Goal: Task Accomplishment & Management: Use online tool/utility

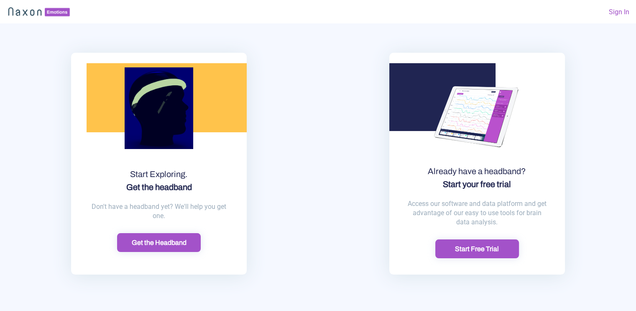
scroll to position [23, 0]
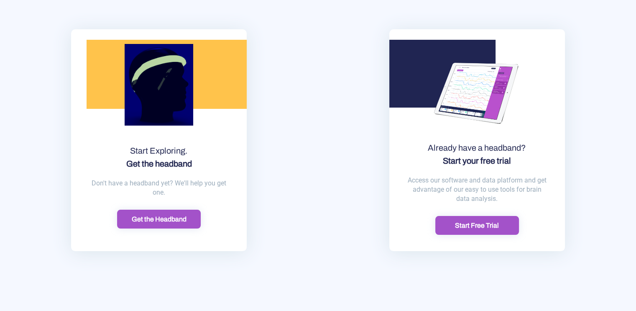
click at [457, 226] on div "Start Free Trial" at bounding box center [477, 225] width 79 height 9
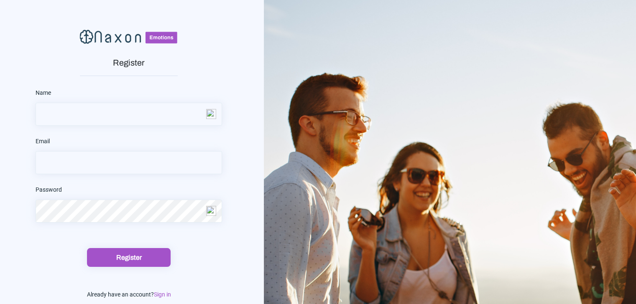
click at [112, 119] on input "text" at bounding box center [129, 114] width 186 height 23
type input "Lex"
click at [104, 161] on input "email" at bounding box center [129, 162] width 186 height 23
type input "[EMAIL_ADDRESS][DOMAIN_NAME]"
click at [133, 258] on div "Register" at bounding box center [128, 257] width 79 height 9
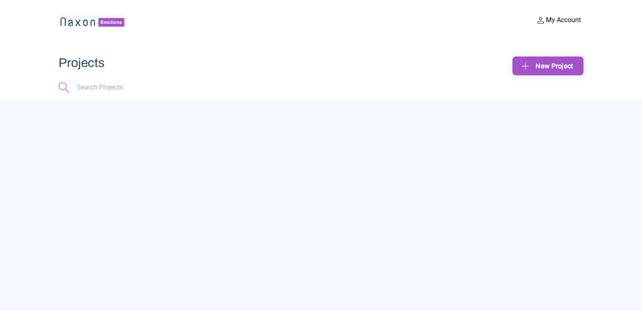
click at [551, 22] on button "My Account" at bounding box center [559, 20] width 50 height 11
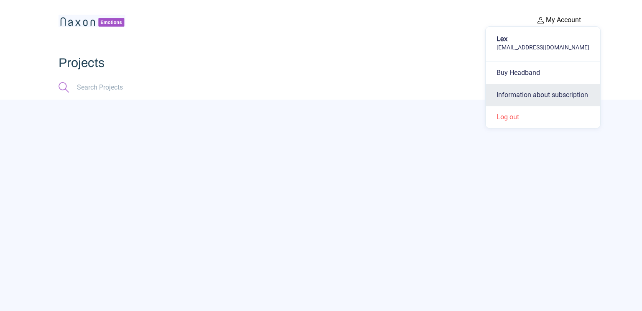
click at [531, 94] on button "Information about subscription" at bounding box center [543, 95] width 115 height 22
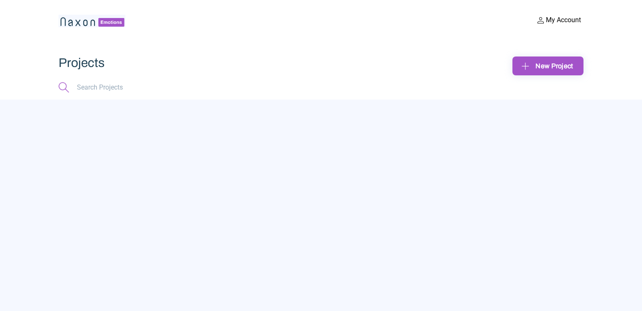
click at [552, 20] on button "My Account" at bounding box center [559, 20] width 50 height 11
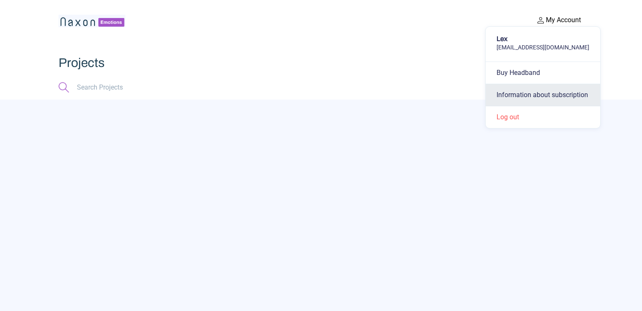
click at [518, 95] on button "Information about subscription" at bounding box center [543, 95] width 115 height 22
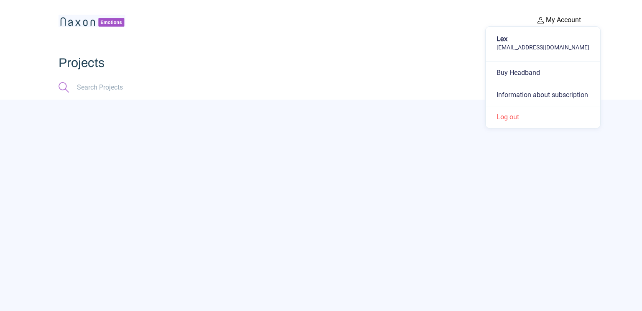
click at [557, 19] on button "My Account" at bounding box center [559, 20] width 50 height 11
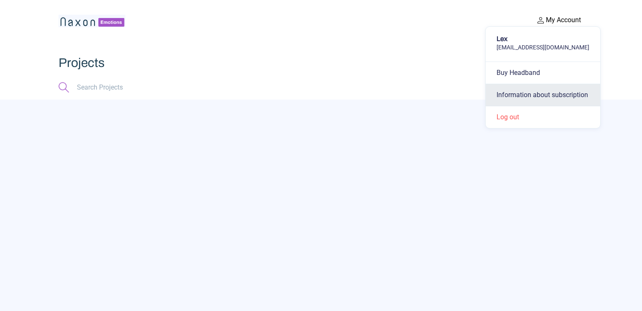
click at [521, 96] on button "Information about subscription" at bounding box center [543, 95] width 115 height 22
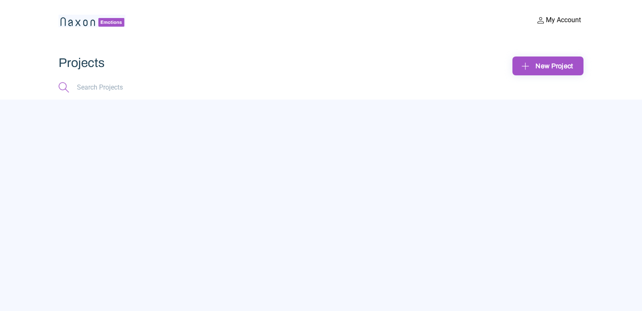
click at [536, 66] on div "New Project" at bounding box center [548, 65] width 58 height 13
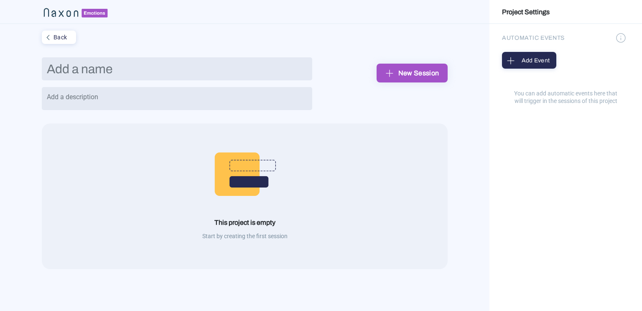
click at [523, 59] on div "Add Event" at bounding box center [529, 60] width 49 height 13
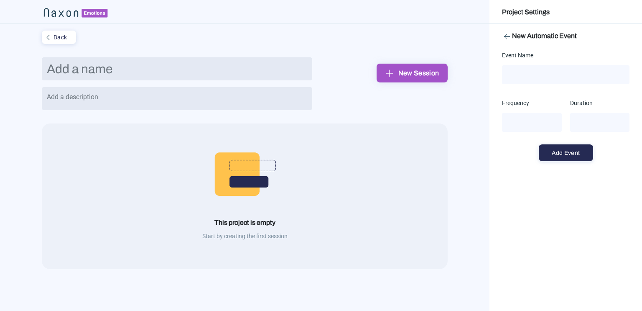
click at [507, 37] on img at bounding box center [507, 36] width 10 height 10
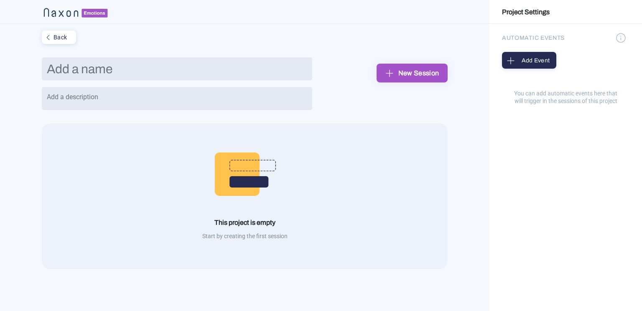
click at [166, 71] on input "text" at bounding box center [177, 68] width 271 height 23
type input "Test 01"
click at [167, 96] on textarea at bounding box center [177, 98] width 271 height 23
type textarea "test"
click at [396, 72] on img "submit" at bounding box center [389, 72] width 13 height 13
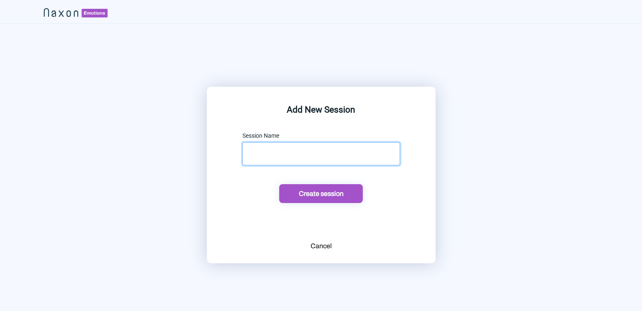
click at [300, 150] on input "text" at bounding box center [322, 153] width 158 height 23
type input "Testing 01"
click at [310, 189] on div "Create session" at bounding box center [321, 193] width 79 height 9
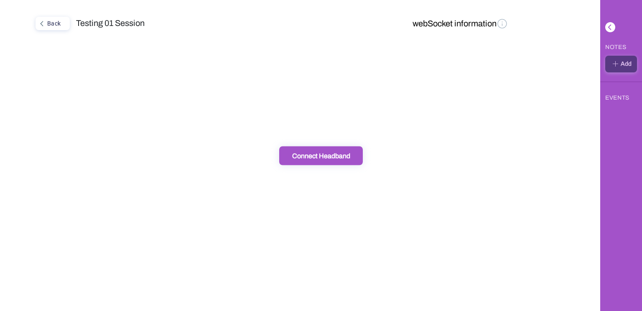
click at [315, 158] on div "Connect Headband" at bounding box center [321, 155] width 79 height 9
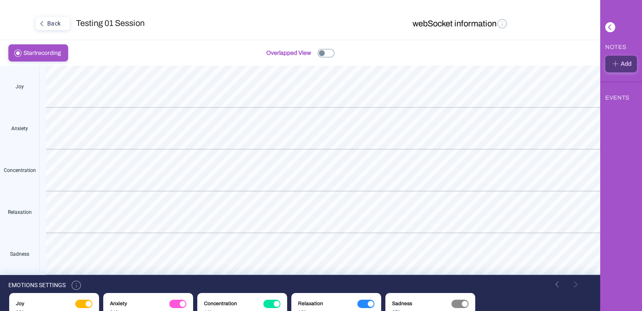
click at [324, 52] on img at bounding box center [326, 53] width 17 height 8
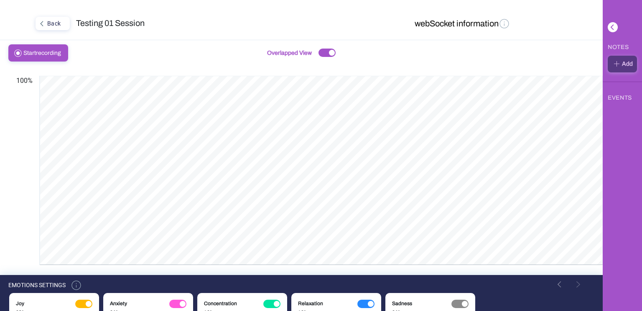
click at [368, 302] on img at bounding box center [371, 304] width 6 height 6
click at [368, 302] on img at bounding box center [366, 303] width 17 height 8
click at [324, 51] on div at bounding box center [327, 53] width 17 height 8
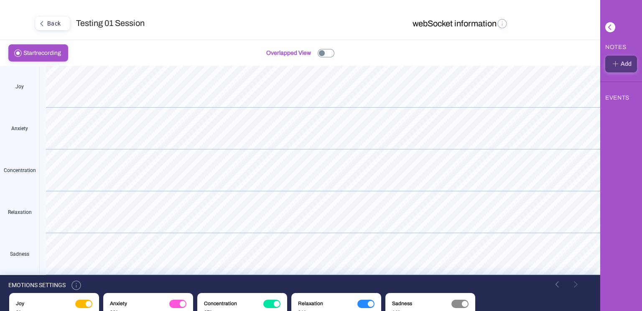
click at [324, 51] on img at bounding box center [326, 53] width 17 height 8
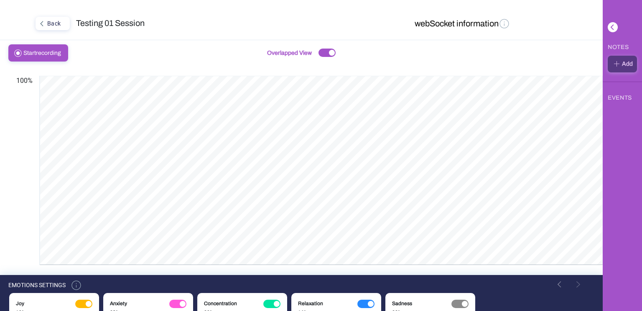
click at [43, 50] on span "Start recording" at bounding box center [44, 53] width 43 height 16
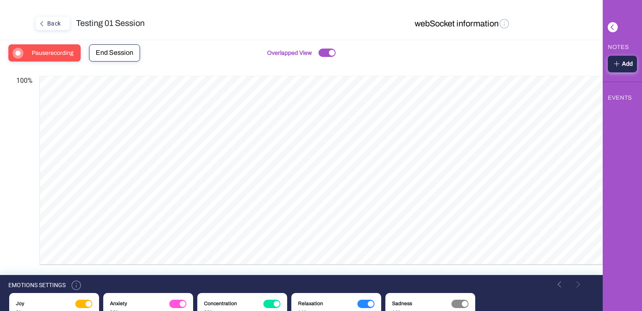
click at [112, 53] on span "End Session" at bounding box center [115, 52] width 38 height 7
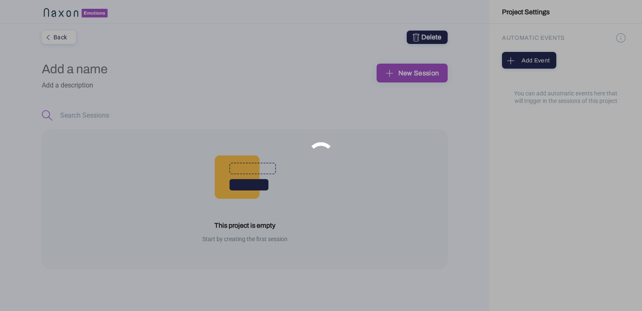
type input "Test 01"
type textarea "test"
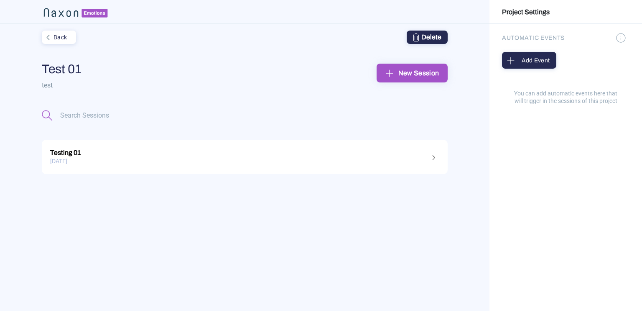
drag, startPoint x: 145, startPoint y: 0, endPoint x: 281, endPoint y: 103, distance: 170.4
click at [281, 103] on div "Test 01 test New Session" at bounding box center [245, 80] width 406 height 59
click at [108, 156] on div "[DATE]" at bounding box center [244, 161] width 389 height 13
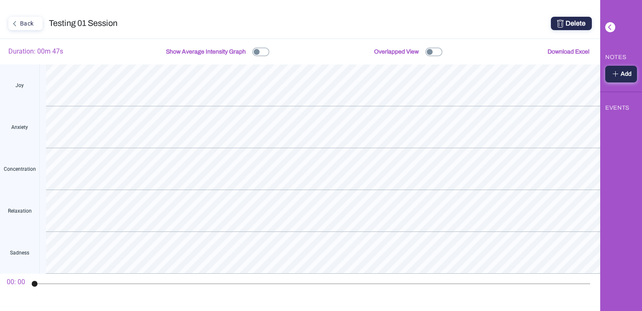
click at [264, 52] on img at bounding box center [261, 52] width 17 height 8
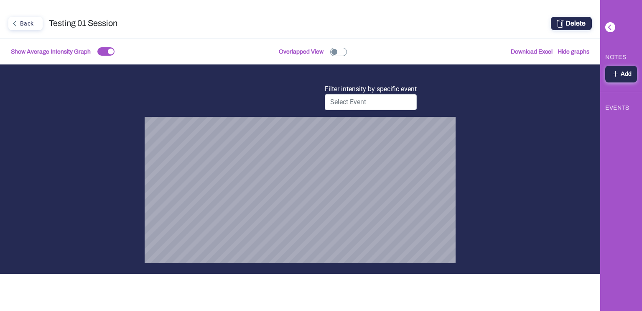
scroll to position [311, 600]
click at [378, 104] on input "text" at bounding box center [371, 102] width 92 height 16
click at [456, 107] on brain-waves "TP9 AF7 AF8 TP10 Filter intensity by specific event" at bounding box center [300, 163] width 311 height 199
click at [539, 52] on span "Download Excel" at bounding box center [532, 52] width 42 height 6
click at [104, 51] on div at bounding box center [105, 51] width 17 height 8
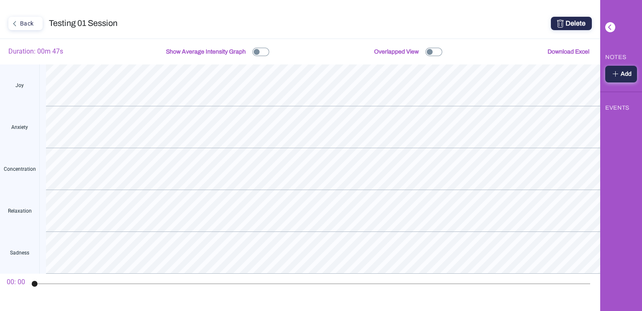
click at [433, 52] on img at bounding box center [434, 52] width 17 height 8
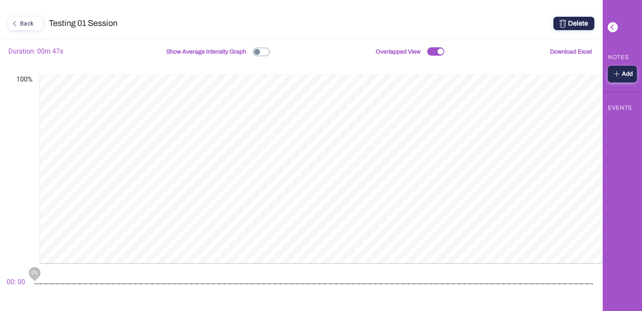
drag, startPoint x: 36, startPoint y: 284, endPoint x: 51, endPoint y: 286, distance: 15.1
click at [51, 286] on mat-slider "0%" at bounding box center [313, 283] width 565 height 20
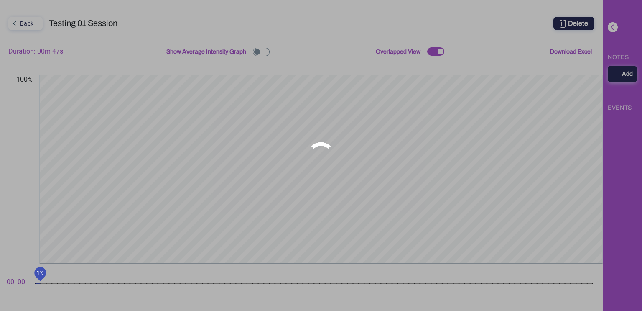
click at [39, 282] on playback "Back Testing 01 Session Delete Duration: 00m 47s Show Average Intensity Graph O…" at bounding box center [321, 155] width 642 height 311
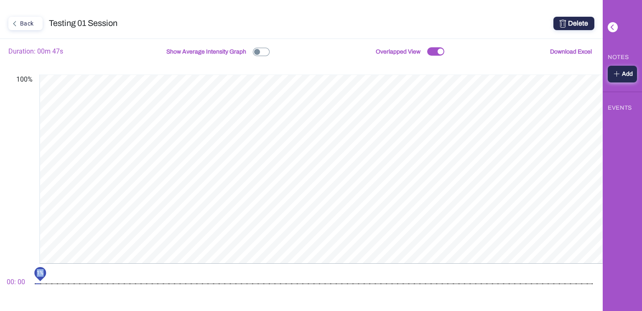
drag, startPoint x: 42, startPoint y: 276, endPoint x: 48, endPoint y: 276, distance: 5.9
click at [48, 276] on mat-slider "1%" at bounding box center [313, 283] width 565 height 20
click at [45, 283] on playback "Back Testing 01 Session Delete Duration: 00m 47s Show Average Intensity Graph O…" at bounding box center [321, 155] width 642 height 311
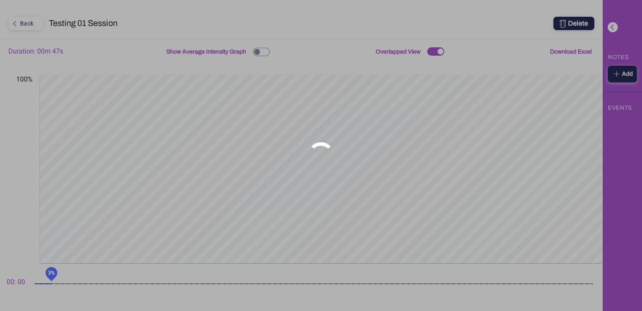
click at [53, 283] on playback "Back Testing 01 Session Delete Duration: 00m 47s Show Average Intensity Graph O…" at bounding box center [321, 155] width 642 height 311
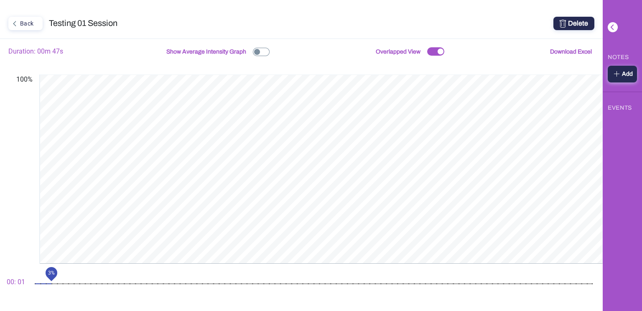
click at [69, 283] on playback "Back Testing 01 Session Delete Duration: 00m 47s Show Average Intensity Graph O…" at bounding box center [321, 155] width 642 height 311
drag, startPoint x: 69, startPoint y: 273, endPoint x: 99, endPoint y: 273, distance: 30.1
click at [99, 273] on mat-slider "6%" at bounding box center [313, 283] width 565 height 20
click at [120, 281] on playback "Back Testing 01 Session Delete Duration: 00m 47s Show Average Intensity Graph O…" at bounding box center [321, 155] width 642 height 311
click at [161, 282] on playback "Back Testing 01 Session Delete Duration: 00m 47s Show Average Intensity Graph O…" at bounding box center [321, 155] width 642 height 311
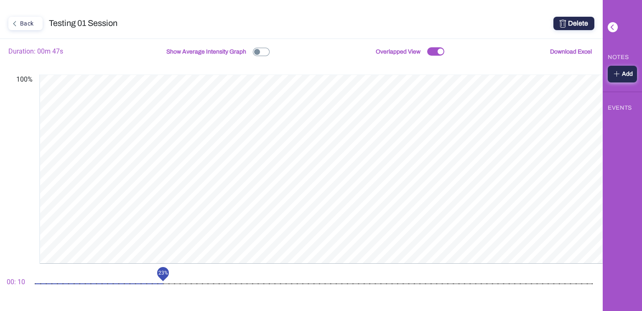
click at [267, 283] on playback "Back Testing 01 Session Delete Duration: 00m 47s Show Average Intensity Graph O…" at bounding box center [321, 155] width 642 height 311
click at [323, 282] on playback "Back Testing 01 Session Delete Duration: 00m 47s Show Average Intensity Graph O…" at bounding box center [321, 155] width 642 height 311
click at [426, 283] on playback "Back Testing 01 Session Delete Duration: 00m 47s Show Average Intensity Graph O…" at bounding box center [321, 155] width 642 height 311
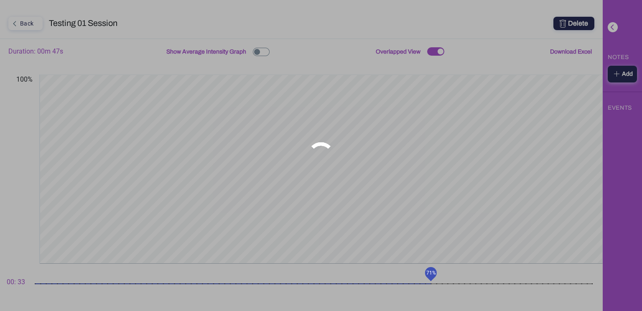
click at [430, 283] on playback "Back Testing 01 Session Delete Duration: 00m 47s Show Average Intensity Graph O…" at bounding box center [321, 155] width 642 height 311
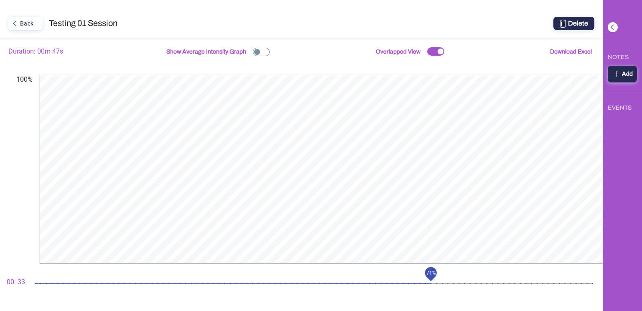
click at [437, 283] on playback "Back Testing 01 Session Delete Duration: 00m 47s Show Average Intensity Graph O…" at bounding box center [321, 155] width 642 height 311
click at [491, 281] on playback "Back Testing 01 Session Delete Duration: 00m 47s Show Average Intensity Graph O…" at bounding box center [321, 155] width 642 height 311
click at [544, 284] on playback "Back Testing 01 Session Delete Duration: 00m 47s Show Average Intensity Graph O…" at bounding box center [321, 155] width 642 height 311
click at [576, 284] on playback "Back Testing 01 Session Delete Duration: 00m 47s Show Average Intensity Graph O…" at bounding box center [321, 155] width 642 height 311
click at [38, 283] on playback "Back Testing 01 Session Delete Duration: 00m 47s Show Average Intensity Graph O…" at bounding box center [321, 155] width 642 height 311
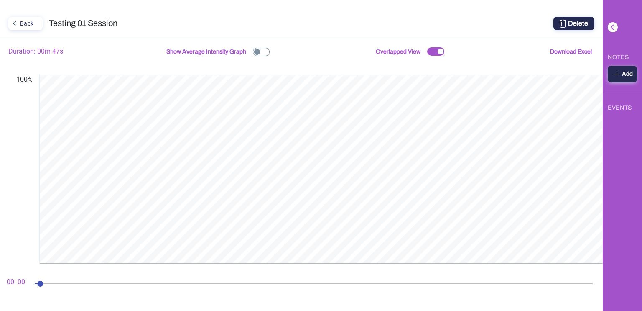
click at [36, 22] on div "Back" at bounding box center [24, 23] width 31 height 11
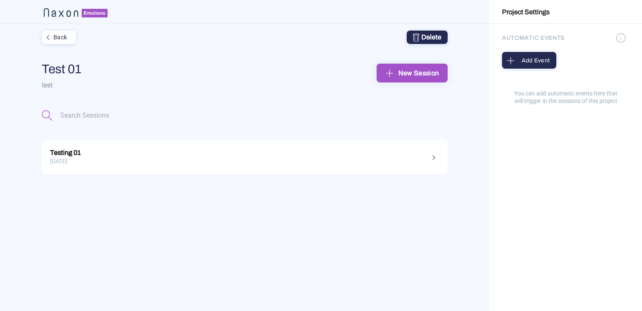
click at [410, 73] on div "New Session" at bounding box center [412, 72] width 58 height 13
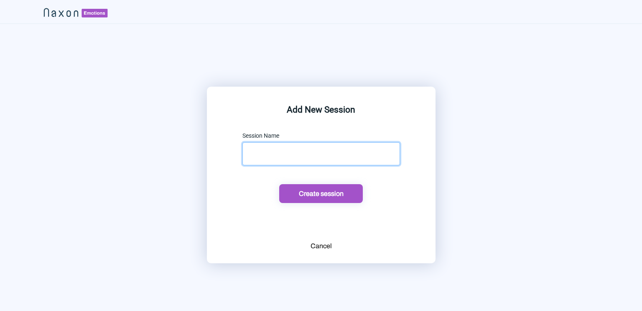
click at [289, 153] on input "text" at bounding box center [322, 153] width 158 height 23
type input "Testing 02"
click at [306, 192] on div "Create session" at bounding box center [321, 193] width 79 height 9
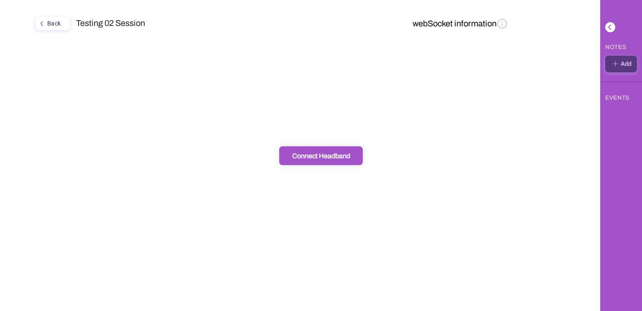
click at [317, 158] on div "Connect Headband" at bounding box center [321, 155] width 79 height 9
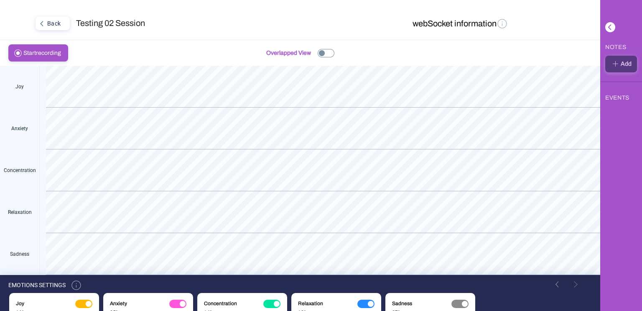
click at [327, 52] on img at bounding box center [326, 53] width 17 height 8
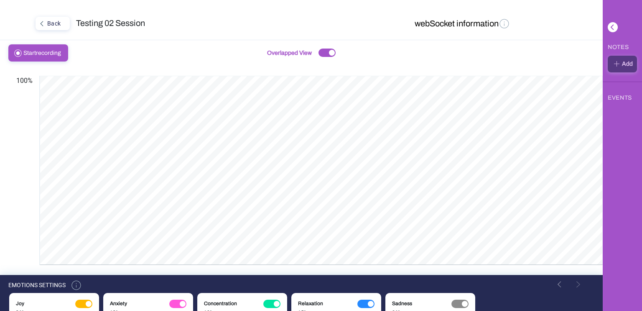
click at [620, 96] on div "EVENTS" at bounding box center [620, 97] width 24 height 13
click at [478, 24] on button "webSocket information" at bounding box center [462, 24] width 101 height 15
click at [501, 23] on img at bounding box center [505, 24] width 12 height 12
click at [50, 25] on div "Back" at bounding box center [51, 23] width 31 height 11
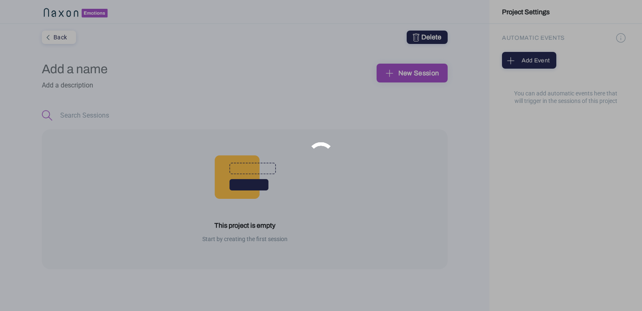
type input "Test 01"
type textarea "test"
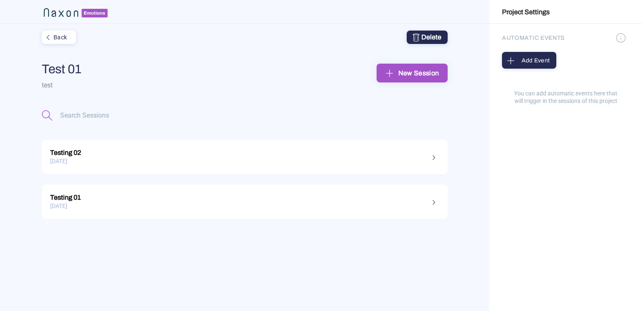
click at [538, 62] on div "Add Event" at bounding box center [529, 60] width 49 height 13
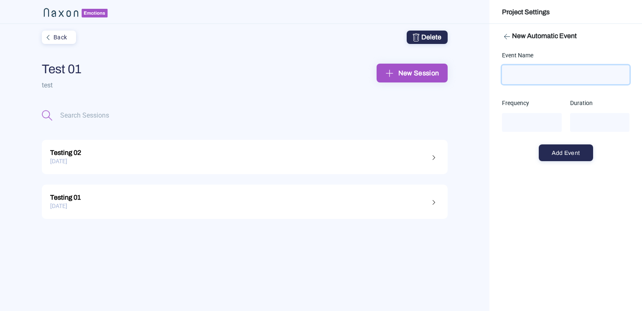
click at [531, 75] on input "text" at bounding box center [566, 74] width 128 height 19
type input "Test 1"
click at [536, 119] on input "number" at bounding box center [532, 122] width 60 height 19
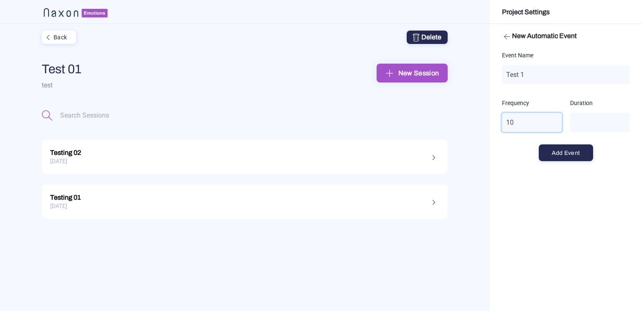
type input "10"
click at [585, 125] on input "number" at bounding box center [600, 122] width 60 height 19
type input "10"
click at [562, 151] on div "Add Event" at bounding box center [565, 152] width 49 height 13
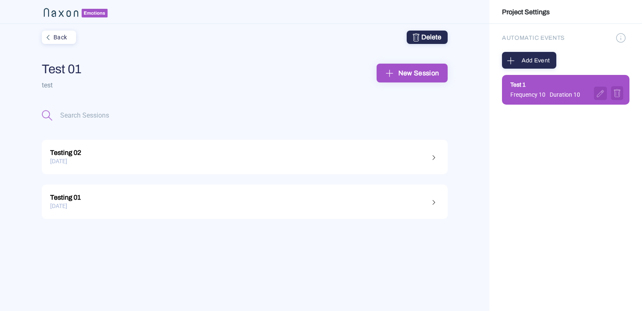
click at [276, 160] on div "[DATE]" at bounding box center [244, 161] width 389 height 13
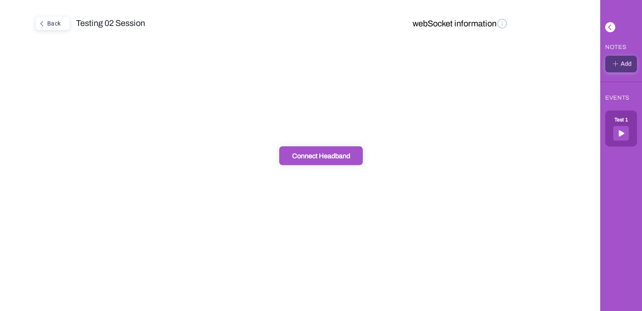
click at [328, 155] on div "Connect Headband" at bounding box center [321, 155] width 79 height 9
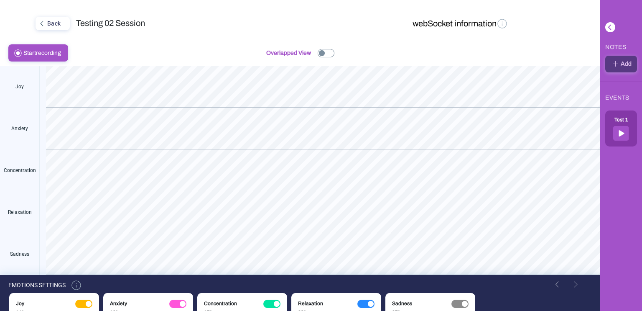
click at [329, 54] on img at bounding box center [326, 53] width 17 height 8
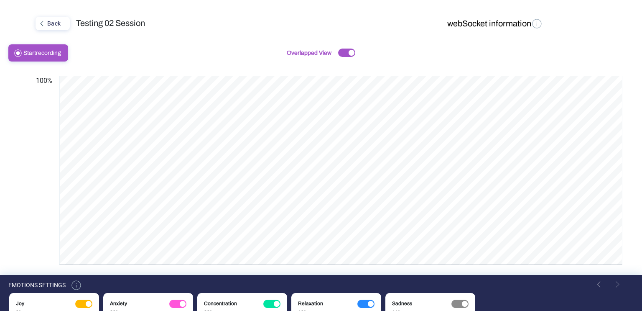
click at [48, 55] on span "Start recording" at bounding box center [44, 53] width 43 height 16
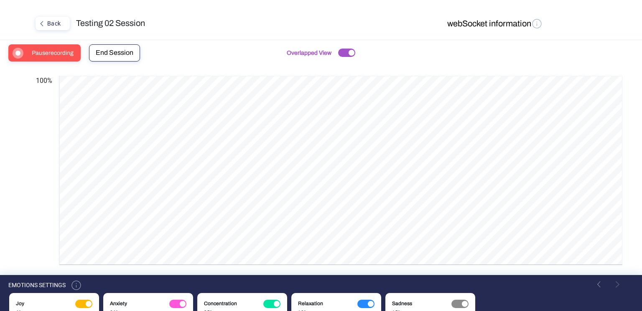
click at [112, 54] on span "End Session" at bounding box center [115, 52] width 38 height 7
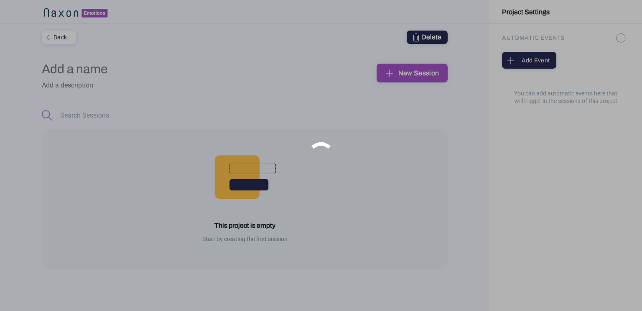
type input "Test 01"
type textarea "test"
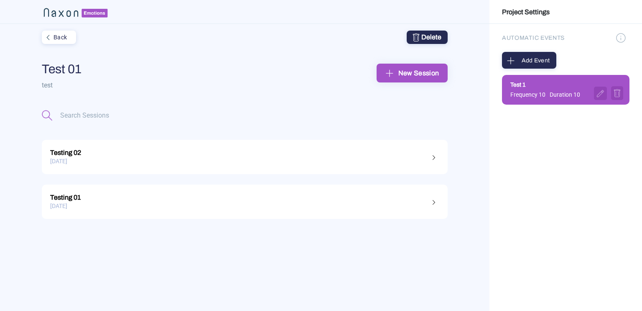
click at [290, 158] on div "[DATE]" at bounding box center [244, 161] width 389 height 13
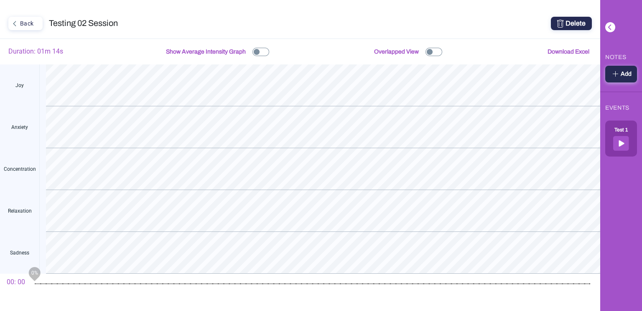
drag, startPoint x: 36, startPoint y: 284, endPoint x: 105, endPoint y: 279, distance: 70.0
click at [121, 280] on mat-slider "0%" at bounding box center [312, 283] width 562 height 20
click at [68, 283] on playback "Back Testing 02 Session Delete Duration: 01m 14s Show Average Intensity Graph O…" at bounding box center [321, 155] width 642 height 311
click at [258, 51] on img at bounding box center [261, 52] width 17 height 8
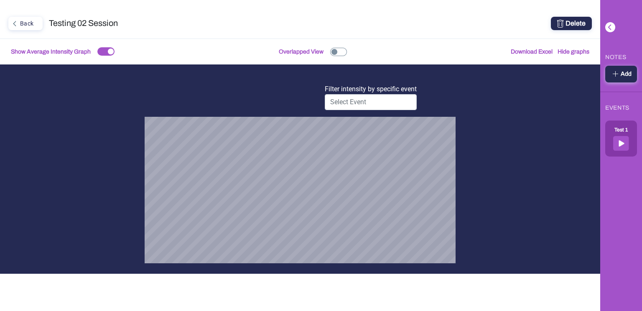
scroll to position [311, 600]
click at [381, 105] on input "text" at bounding box center [371, 102] width 92 height 16
type input "test 1"
click at [456, 114] on brain-waves "TP9 AF7 AF8 TP10 Filter intensity by specific event test 1" at bounding box center [300, 163] width 311 height 199
click at [400, 102] on input "test 1" at bounding box center [371, 102] width 92 height 16
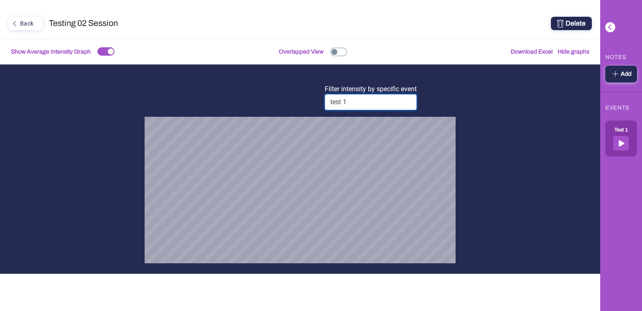
drag, startPoint x: 396, startPoint y: 102, endPoint x: 300, endPoint y: 105, distance: 95.4
click at [302, 105] on div "Filter intensity by specific event test 1" at bounding box center [300, 90] width 233 height 52
click at [37, 25] on div "Back" at bounding box center [24, 23] width 31 height 11
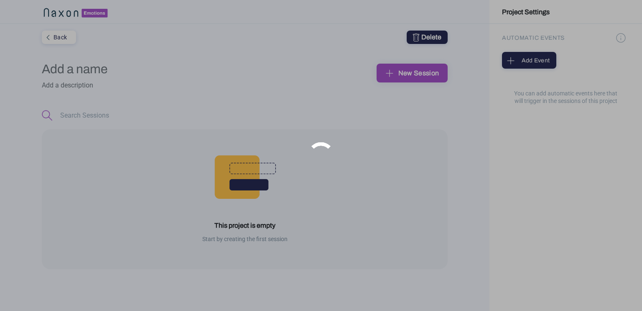
type input "Test 01"
type textarea "test"
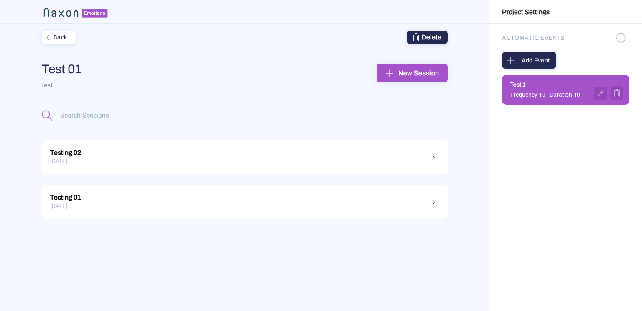
click at [460, 113] on div "Back Delete Test 01 test New Session Testing 02 [DATE] Testing 01 [DATE]" at bounding box center [245, 167] width 490 height 287
